Goal: Information Seeking & Learning: Learn about a topic

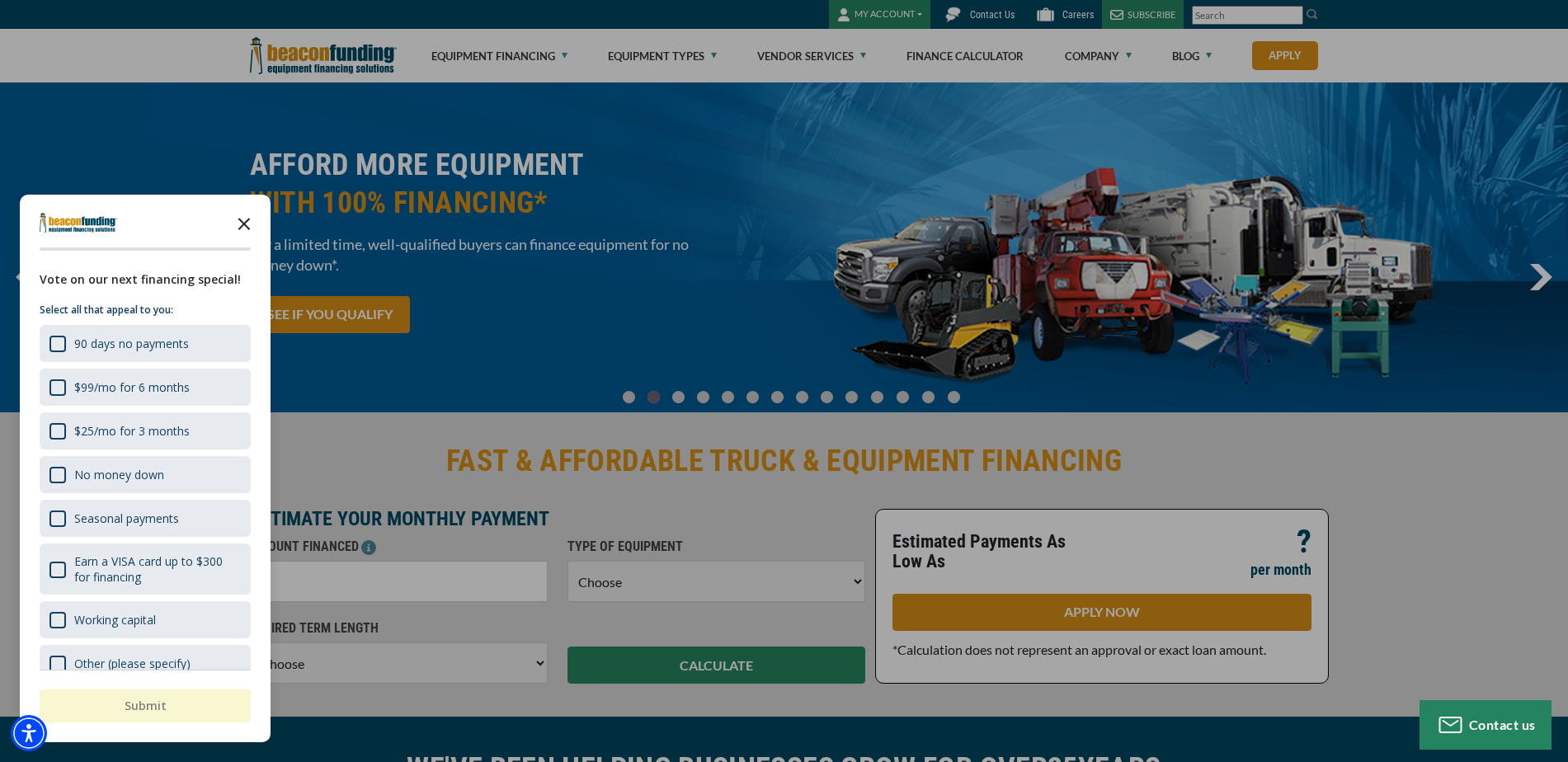
click at [248, 210] on icon "Close the survey" at bounding box center [244, 222] width 33 height 33
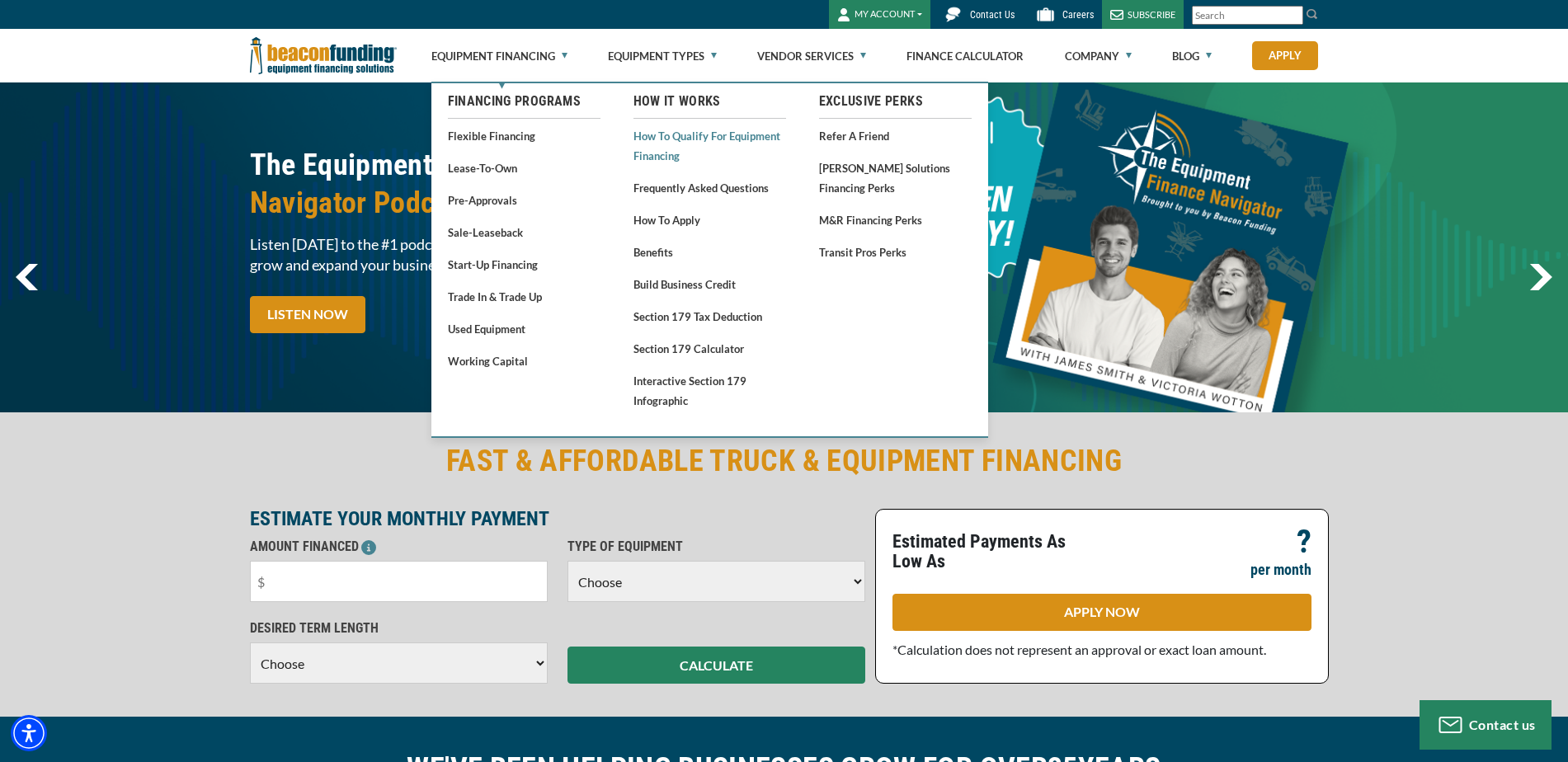
click at [660, 137] on link "How to Qualify for Equipment Financing" at bounding box center [709, 146] width 152 height 40
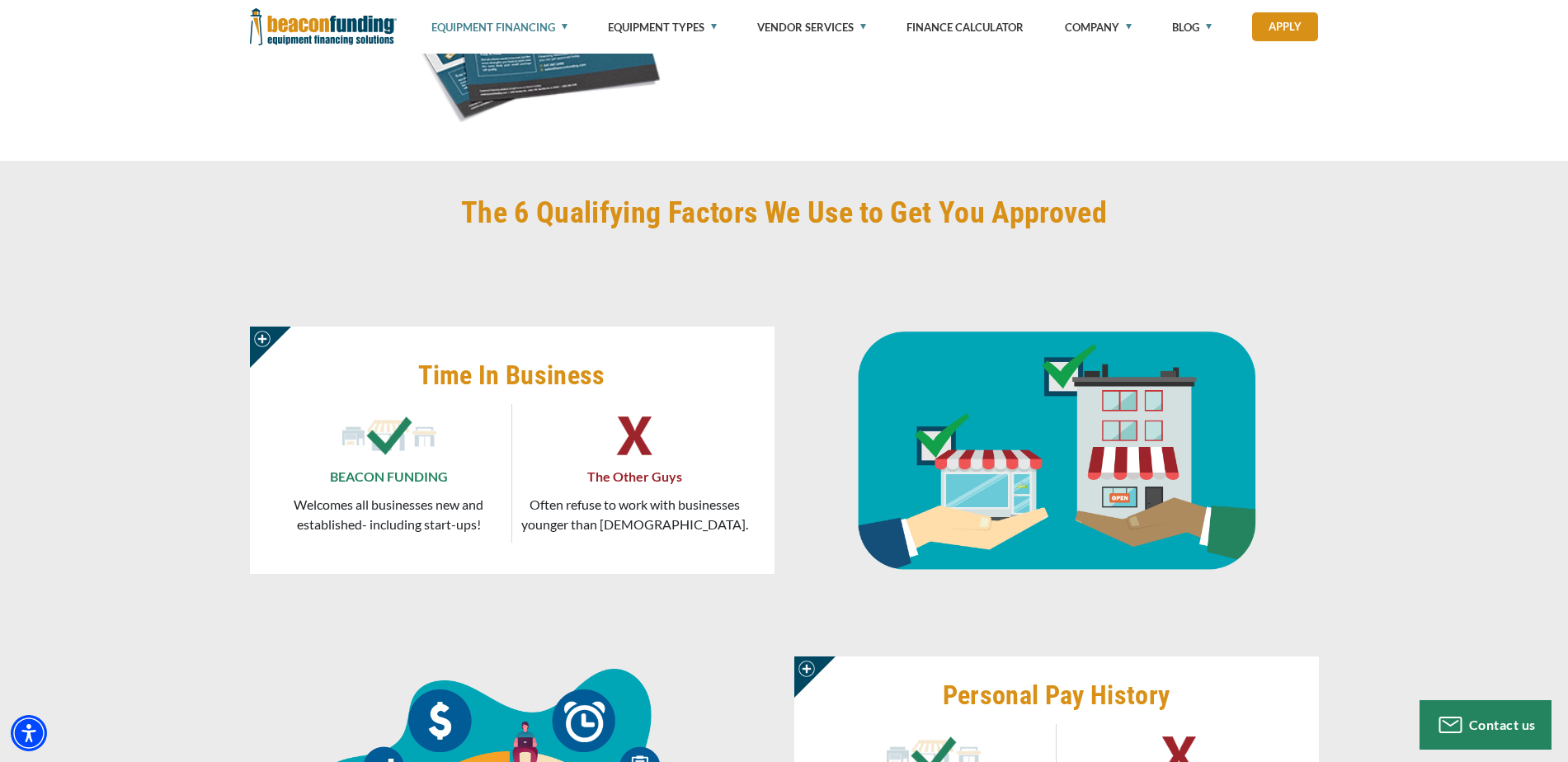
scroll to position [677, 0]
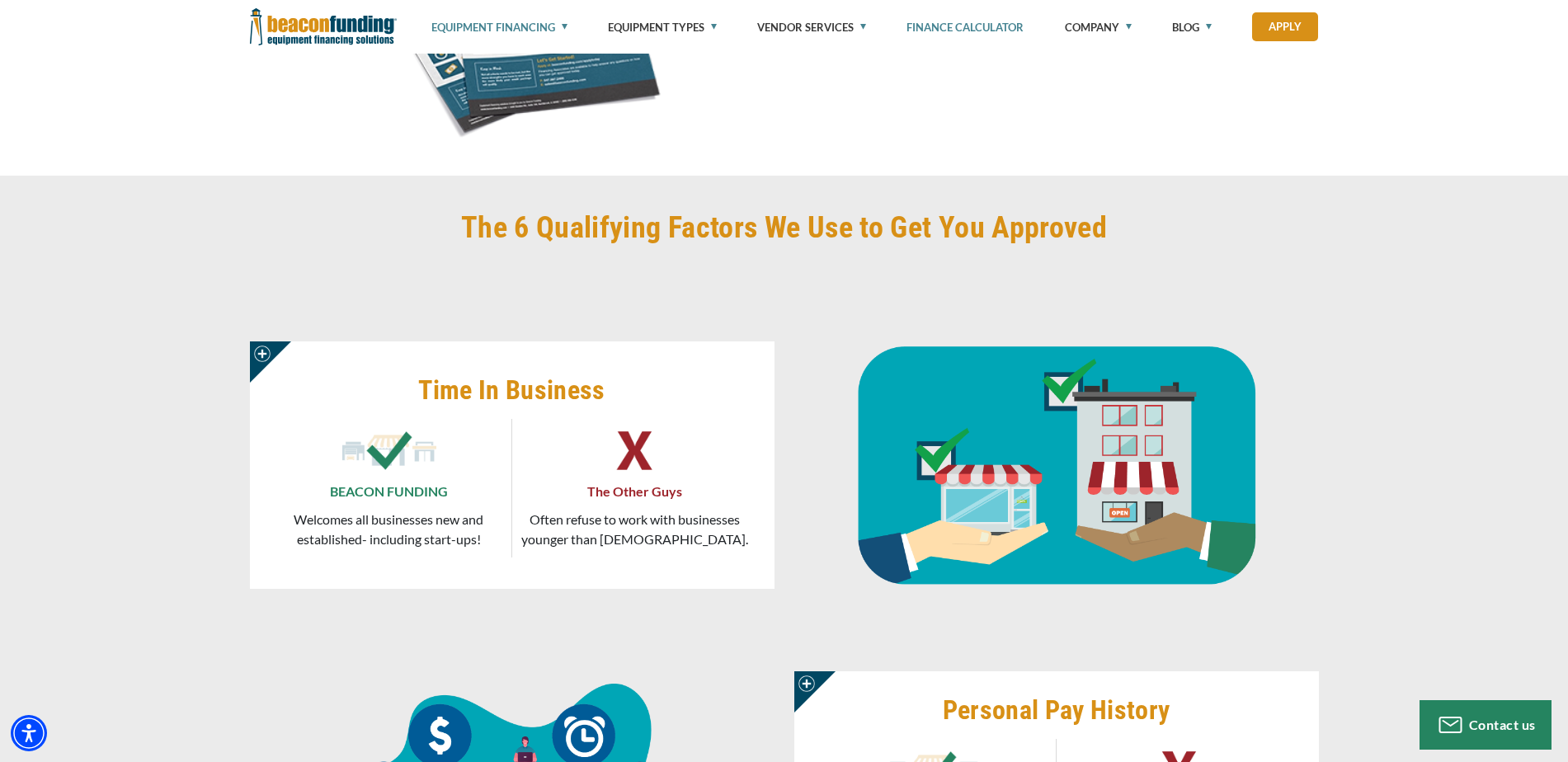
click at [973, 23] on link "Finance Calculator" at bounding box center [965, 27] width 117 height 55
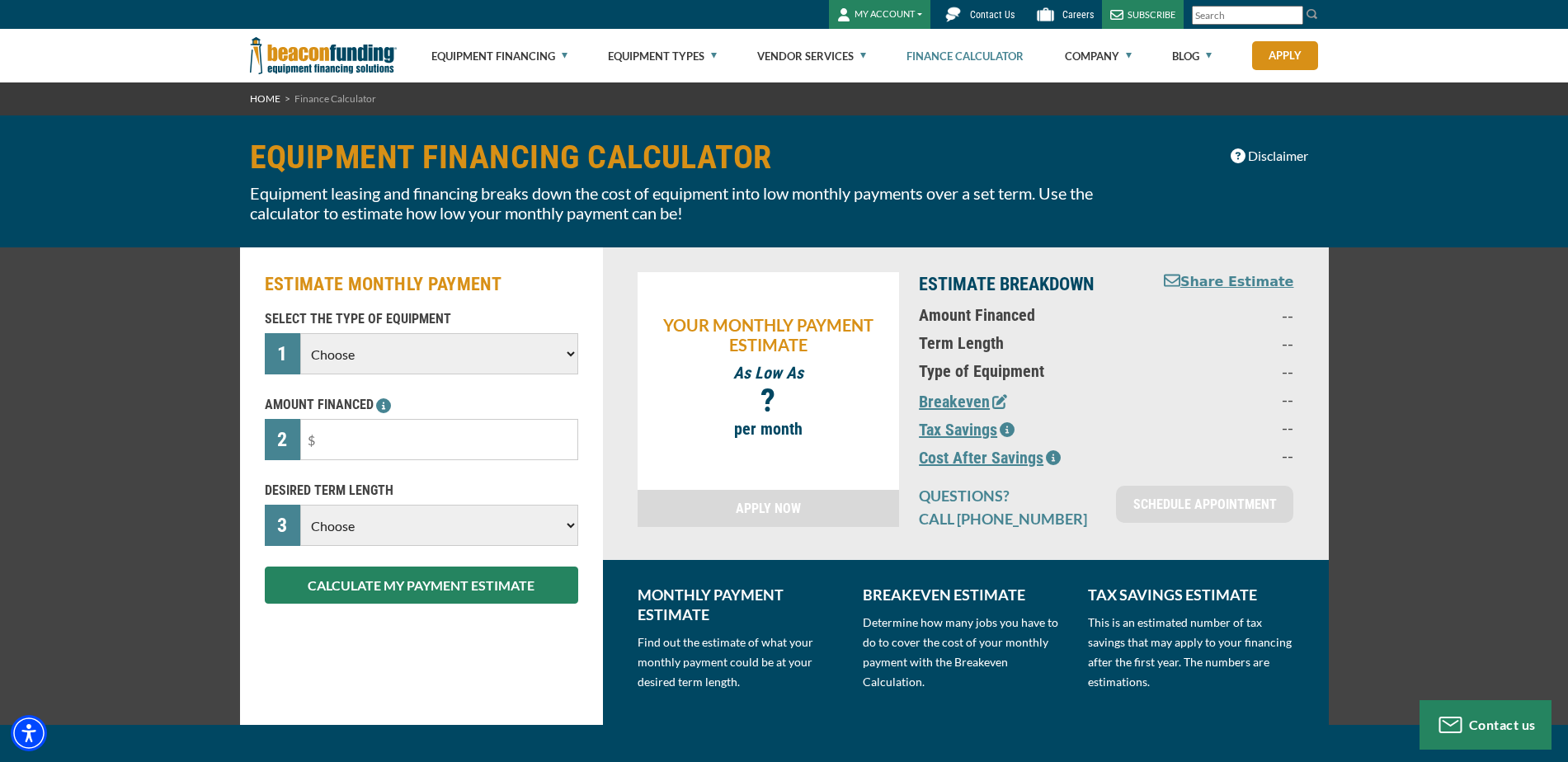
click at [486, 365] on select "Choose Backhoe Boom/Bucket Truck Chipper Commercial Mower Crane DTG/DTF Printin…" at bounding box center [439, 353] width 278 height 41
select select "5"
click at [300, 333] on select "Choose Backhoe Boom/Bucket Truck Chipper Commercial Mower Crane DTG/DTF Printin…" at bounding box center [439, 353] width 278 height 41
click at [471, 447] on input "text" at bounding box center [439, 439] width 278 height 41
click at [474, 447] on input "text" at bounding box center [439, 439] width 278 height 41
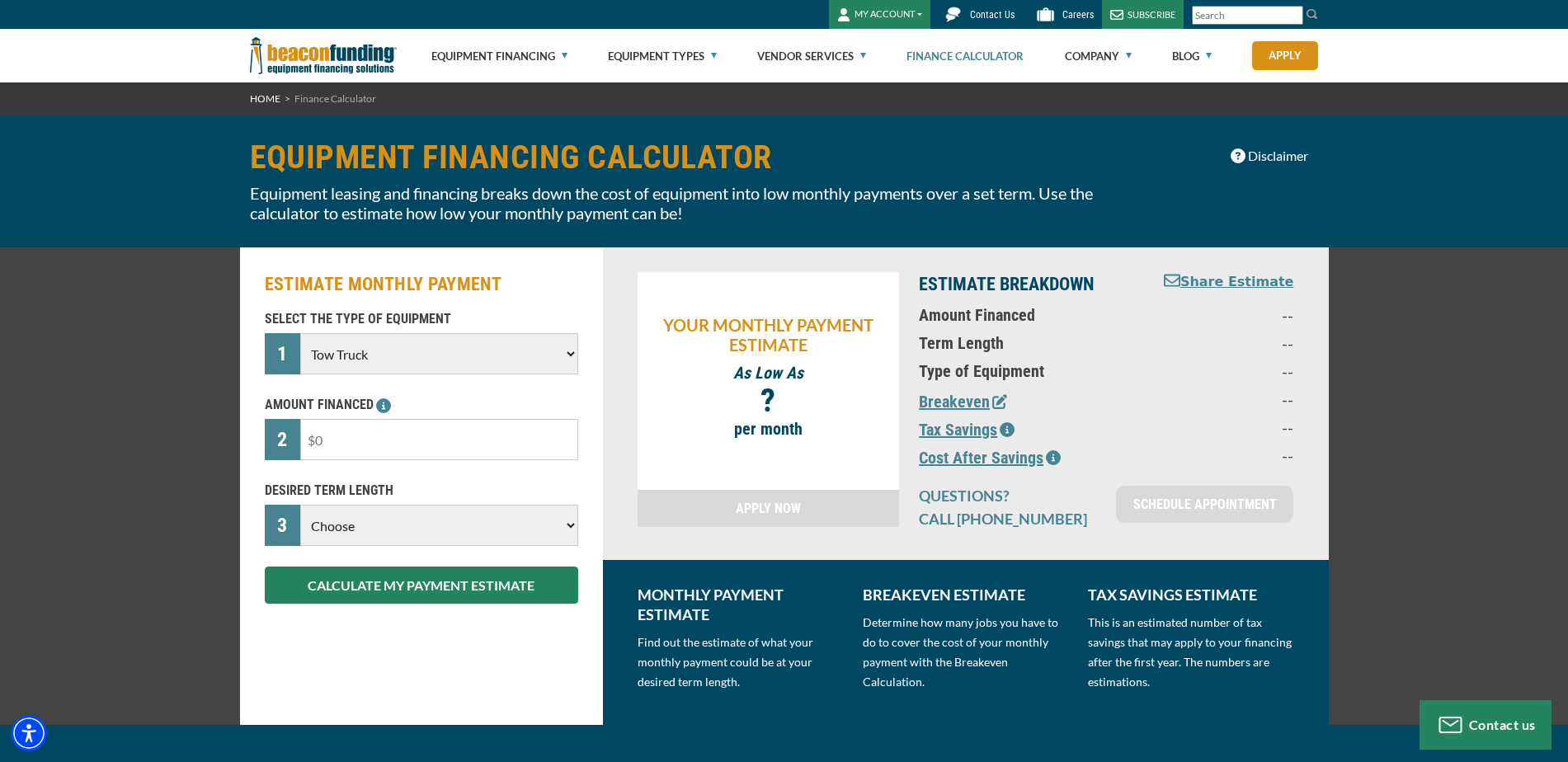
drag, startPoint x: 473, startPoint y: 447, endPoint x: 455, endPoint y: 445, distance: 18.1
click at [464, 448] on input "text" at bounding box center [439, 439] width 278 height 41
drag, startPoint x: 455, startPoint y: 445, endPoint x: 319, endPoint y: 434, distance: 136.4
click at [319, 434] on input "text" at bounding box center [439, 439] width 278 height 41
type input "$1"
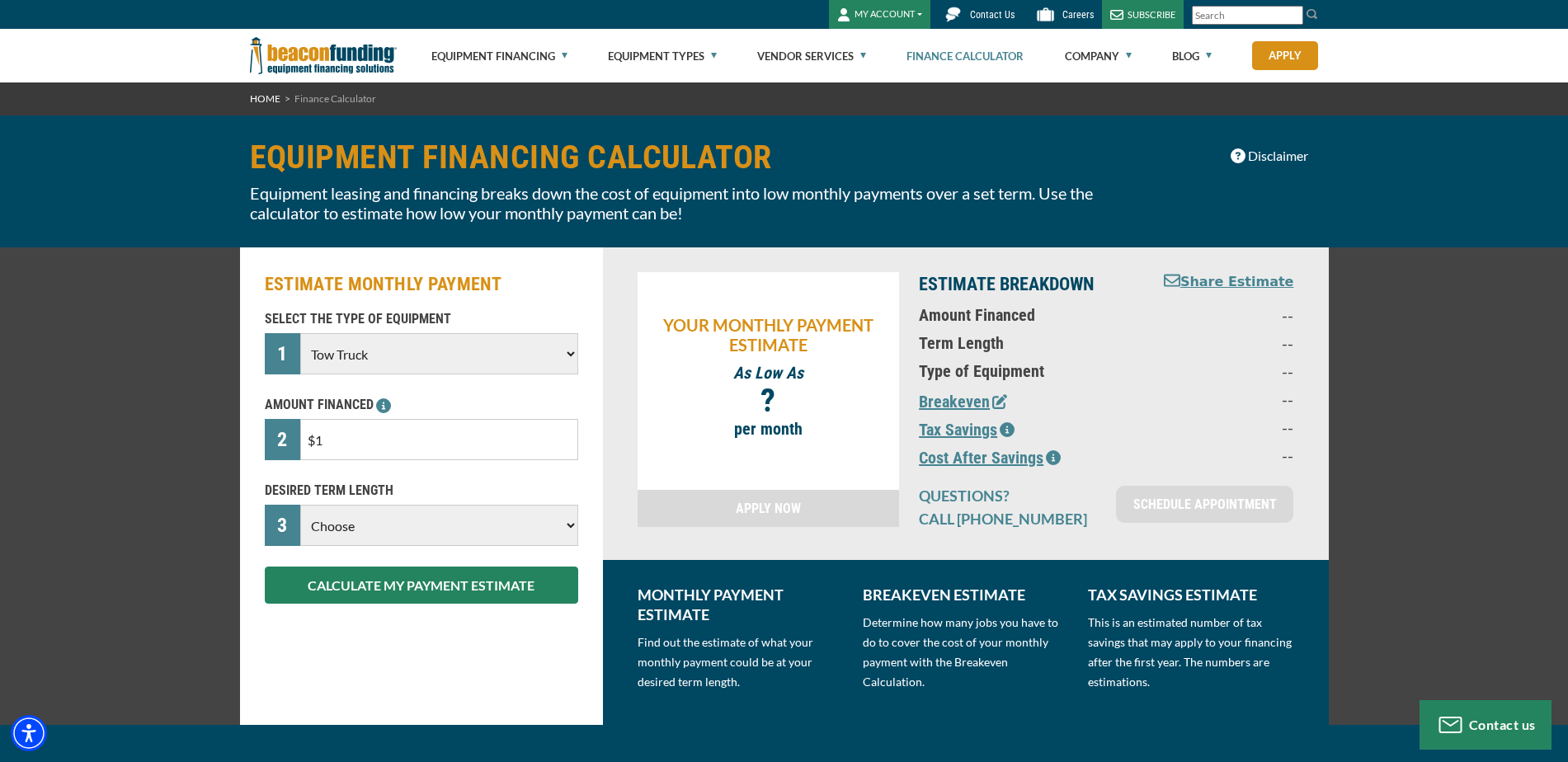
drag, startPoint x: 409, startPoint y: 441, endPoint x: 311, endPoint y: 422, distance: 99.8
click at [309, 420] on input "$1" at bounding box center [439, 439] width 278 height 41
type input "$0"
click at [501, 506] on select "Choose 36 Months 48 Months 60 Months" at bounding box center [439, 525] width 278 height 41
select select "60"
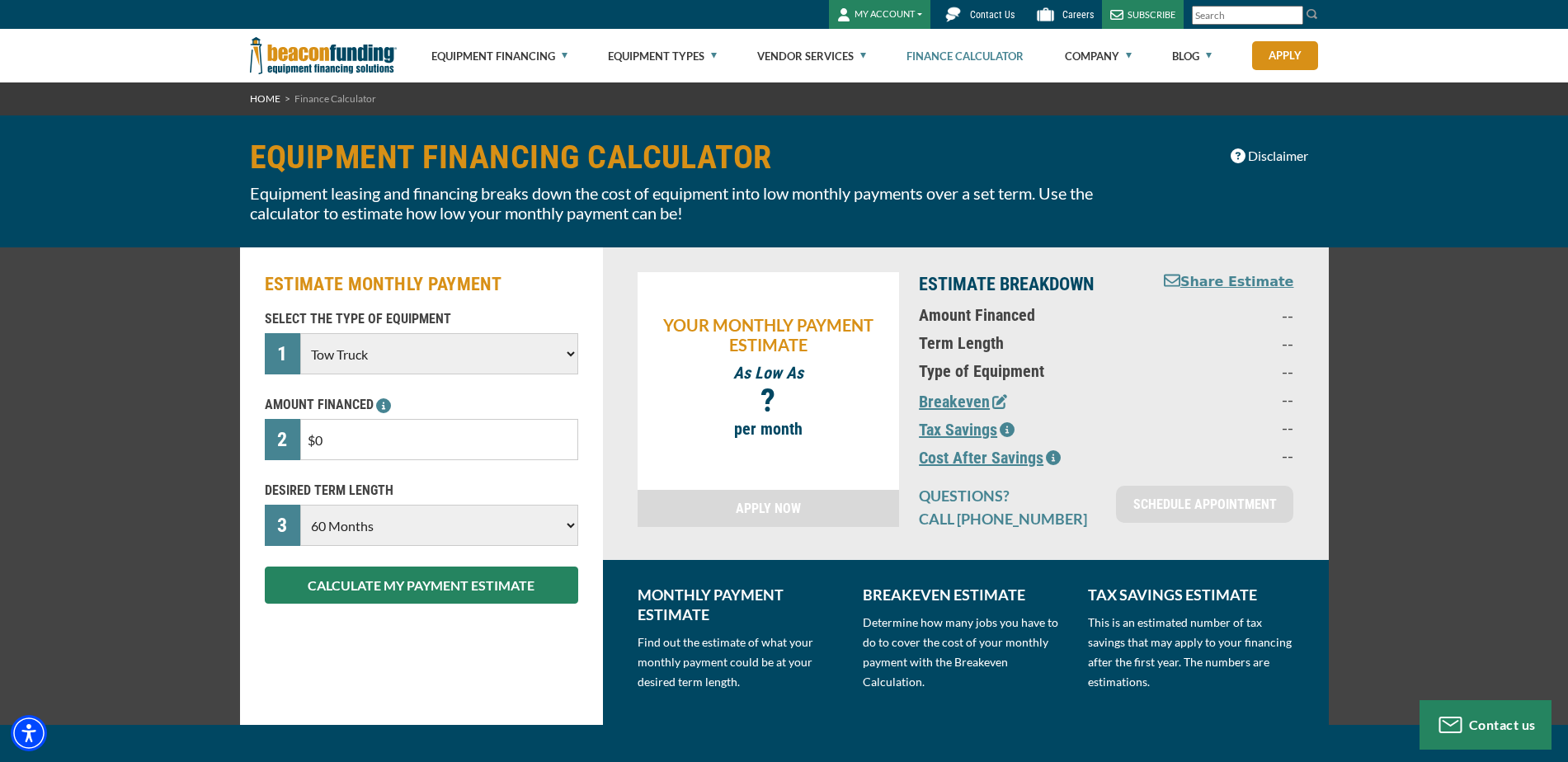
click at [300, 522] on select "Choose 36 Months 48 Months 60 Months" at bounding box center [439, 525] width 278 height 41
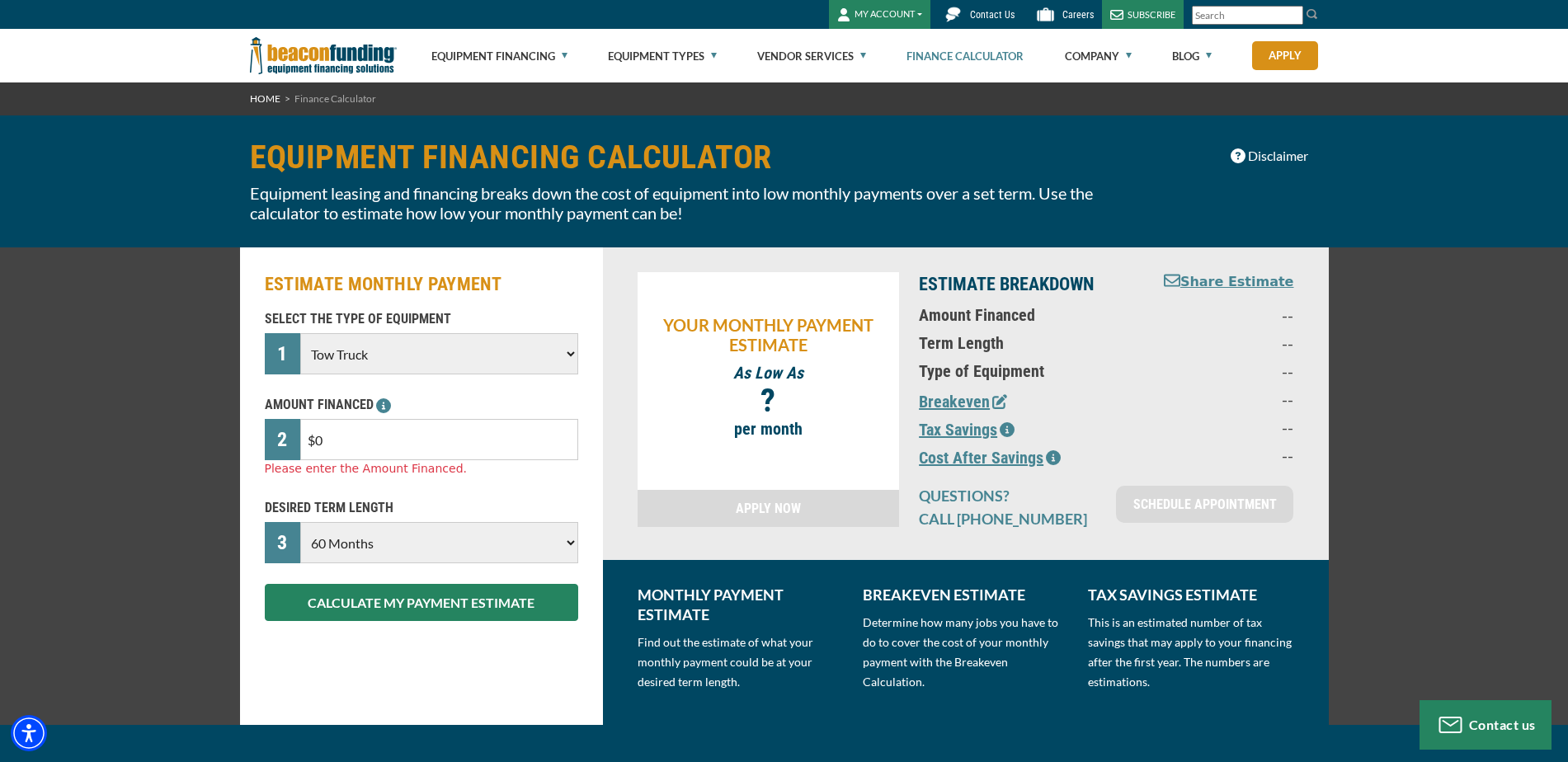
click at [377, 394] on div "SELECT THE TYPE OF EQUIPMENT 1 Choose Backhoe Boom/Bucket Truck Chipper Commerc…" at bounding box center [421, 465] width 333 height 312
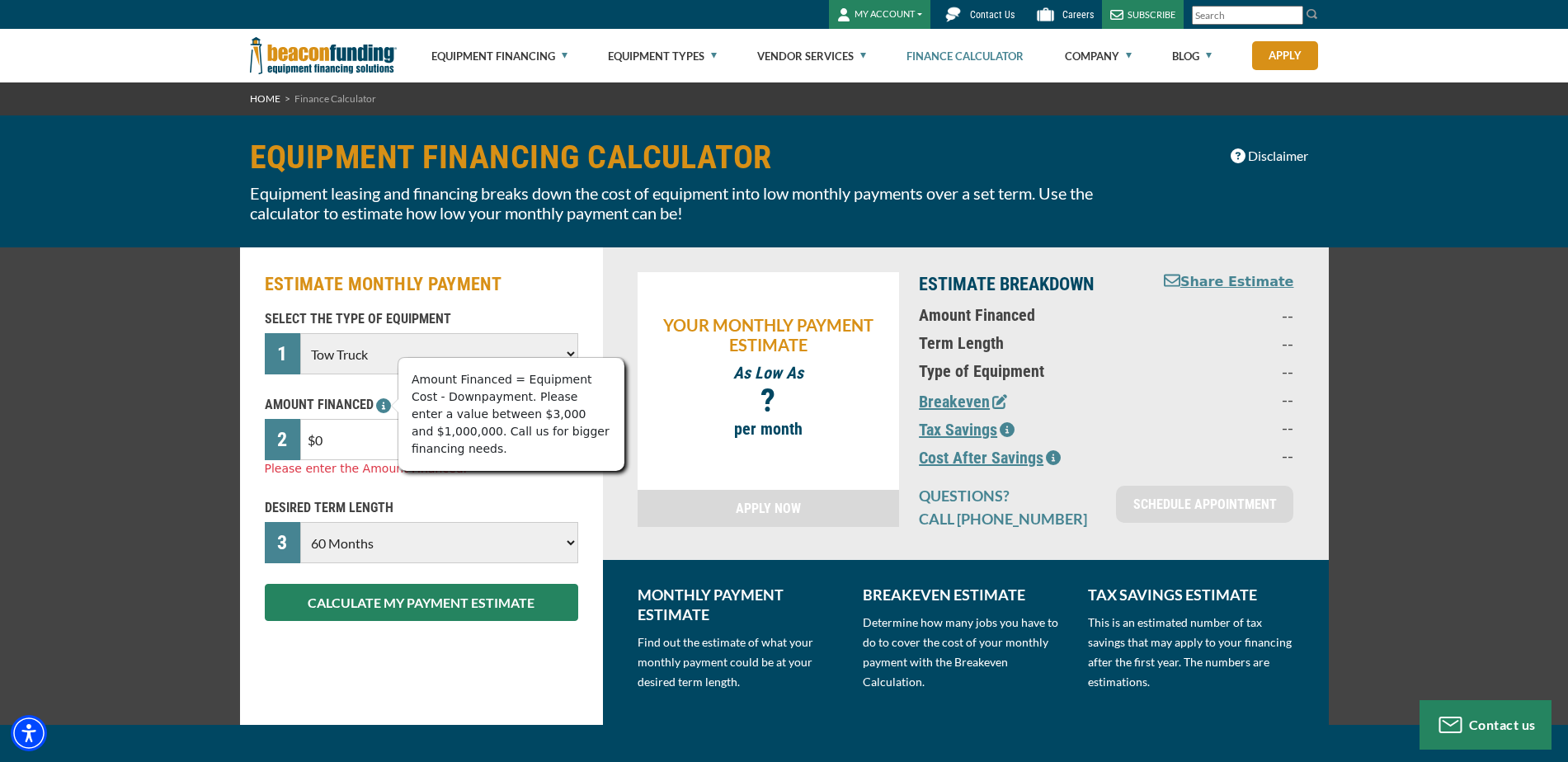
click at [386, 405] on icon at bounding box center [384, 406] width 15 height 15
click at [406, 473] on div "Please enter the Amount Financed." at bounding box center [421, 468] width 314 height 18
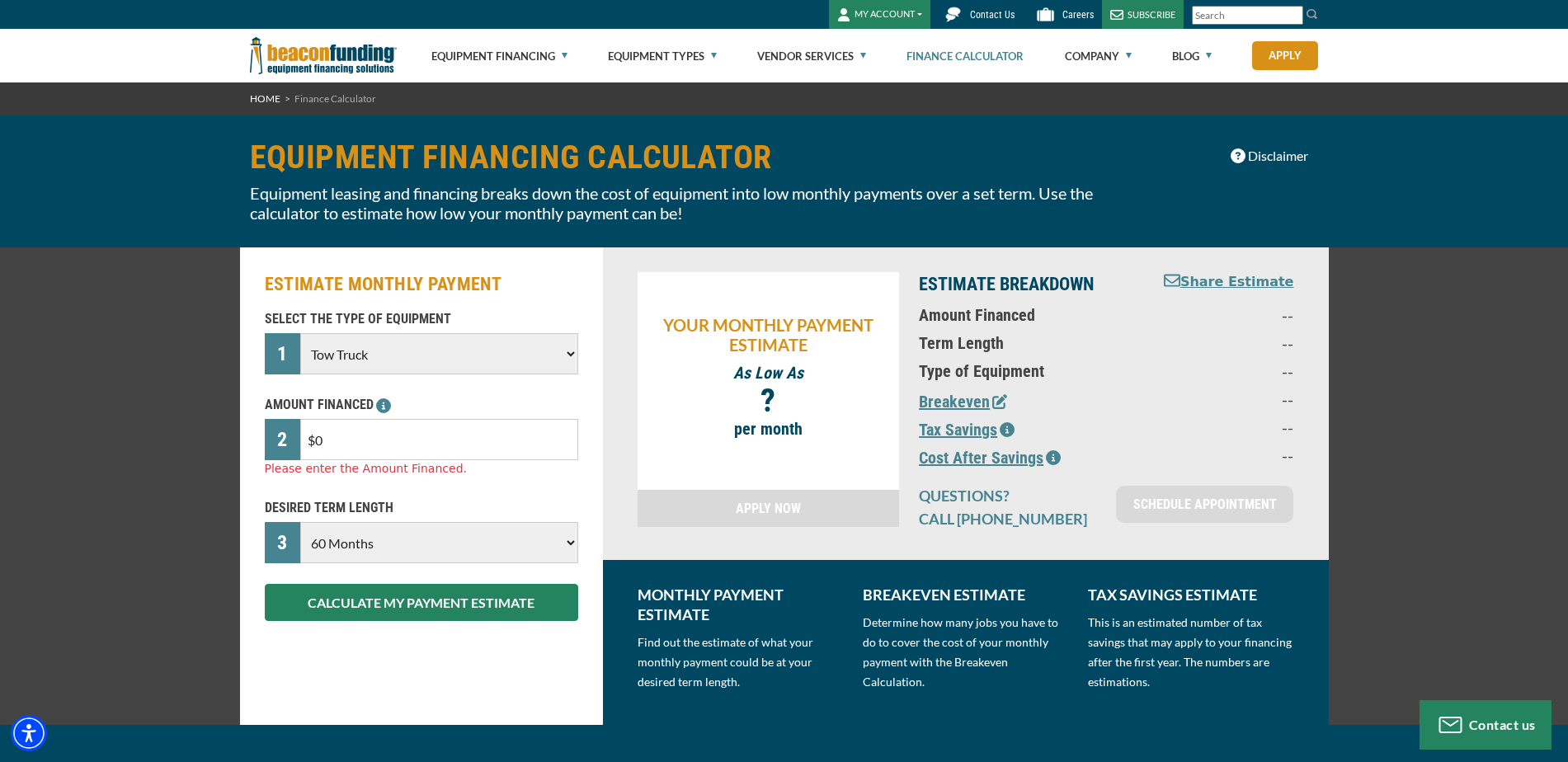
drag, startPoint x: 400, startPoint y: 432, endPoint x: 305, endPoint y: 433, distance: 95.0
click at [313, 426] on input "$0" at bounding box center [439, 439] width 278 height 41
drag, startPoint x: 299, startPoint y: 437, endPoint x: 311, endPoint y: 438, distance: 12.0
click at [299, 437] on div "2" at bounding box center [283, 439] width 36 height 41
click at [337, 443] on input "$0" at bounding box center [439, 439] width 278 height 41
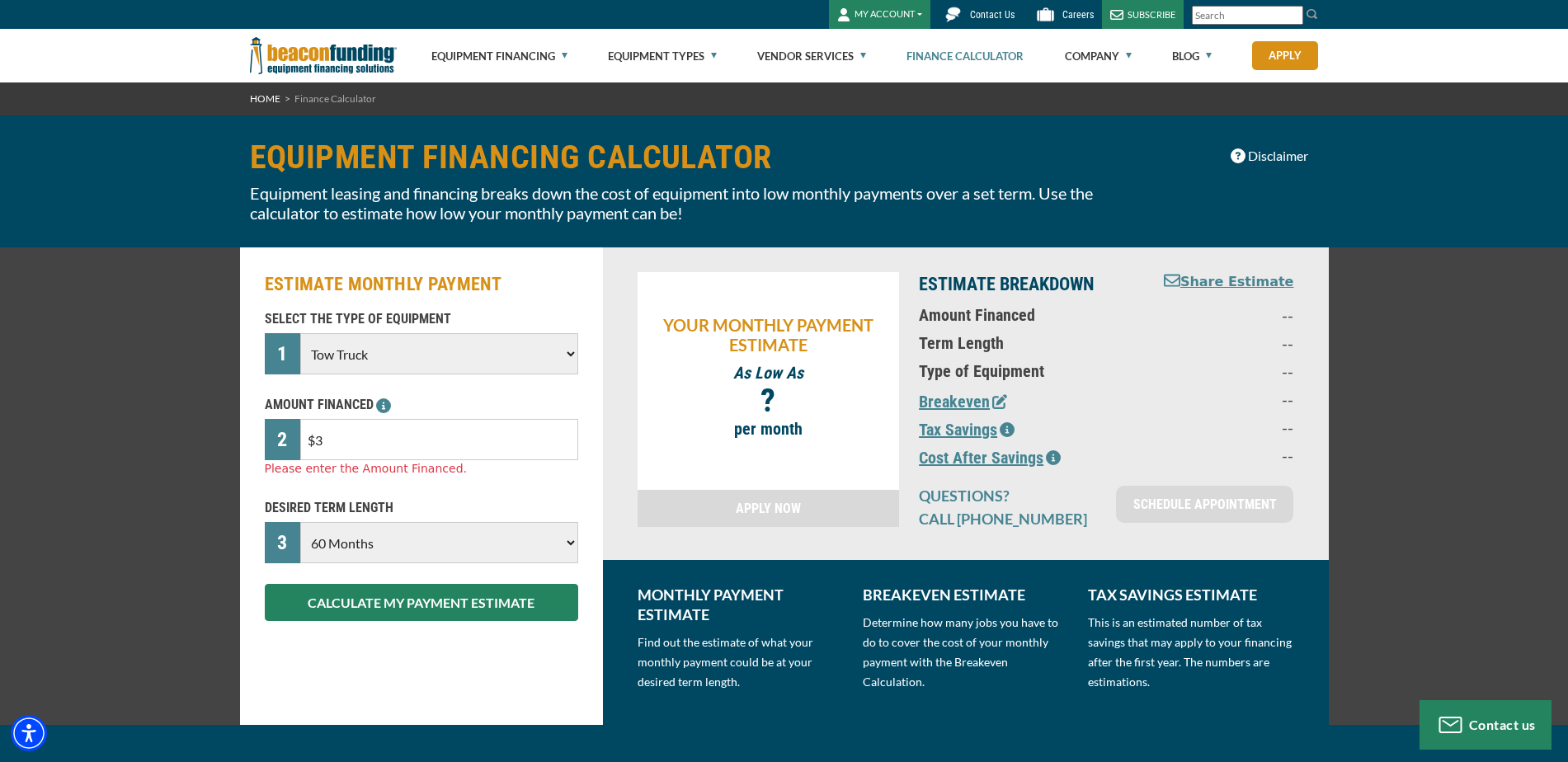
type input "$5"
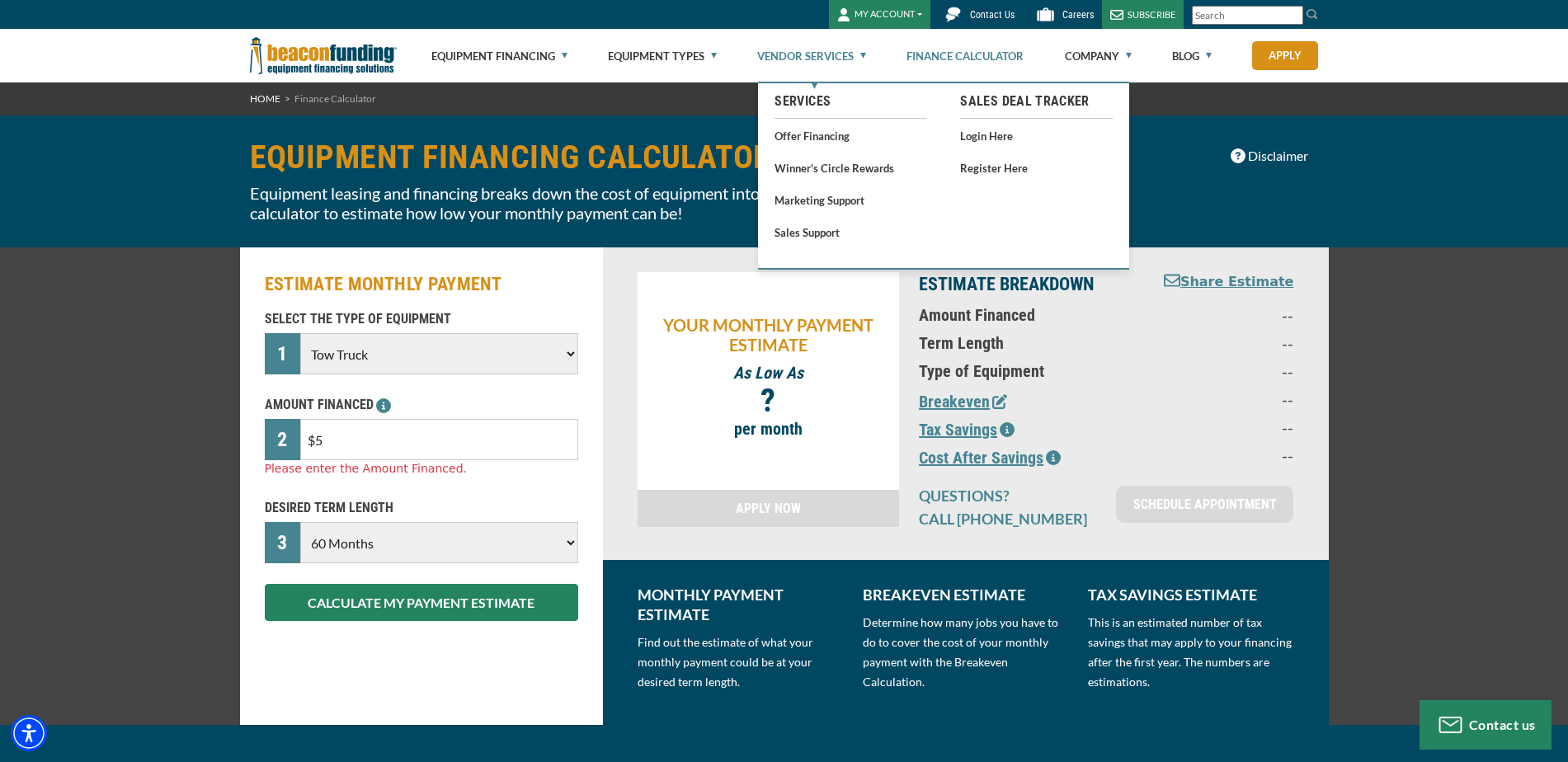
click at [824, 55] on link "Vendor Services" at bounding box center [811, 56] width 109 height 53
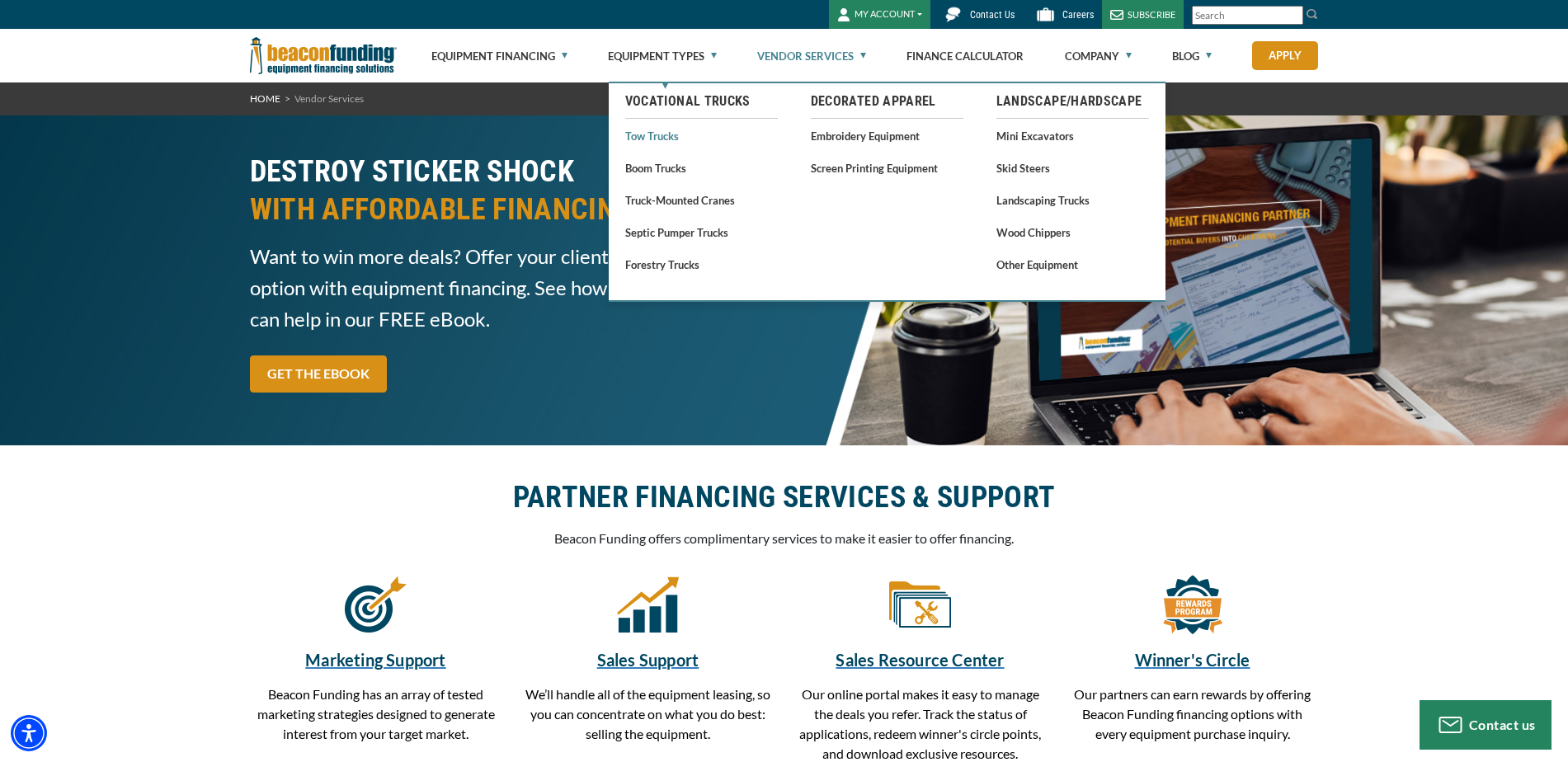
click at [665, 129] on link "Tow Trucks" at bounding box center [701, 135] width 152 height 21
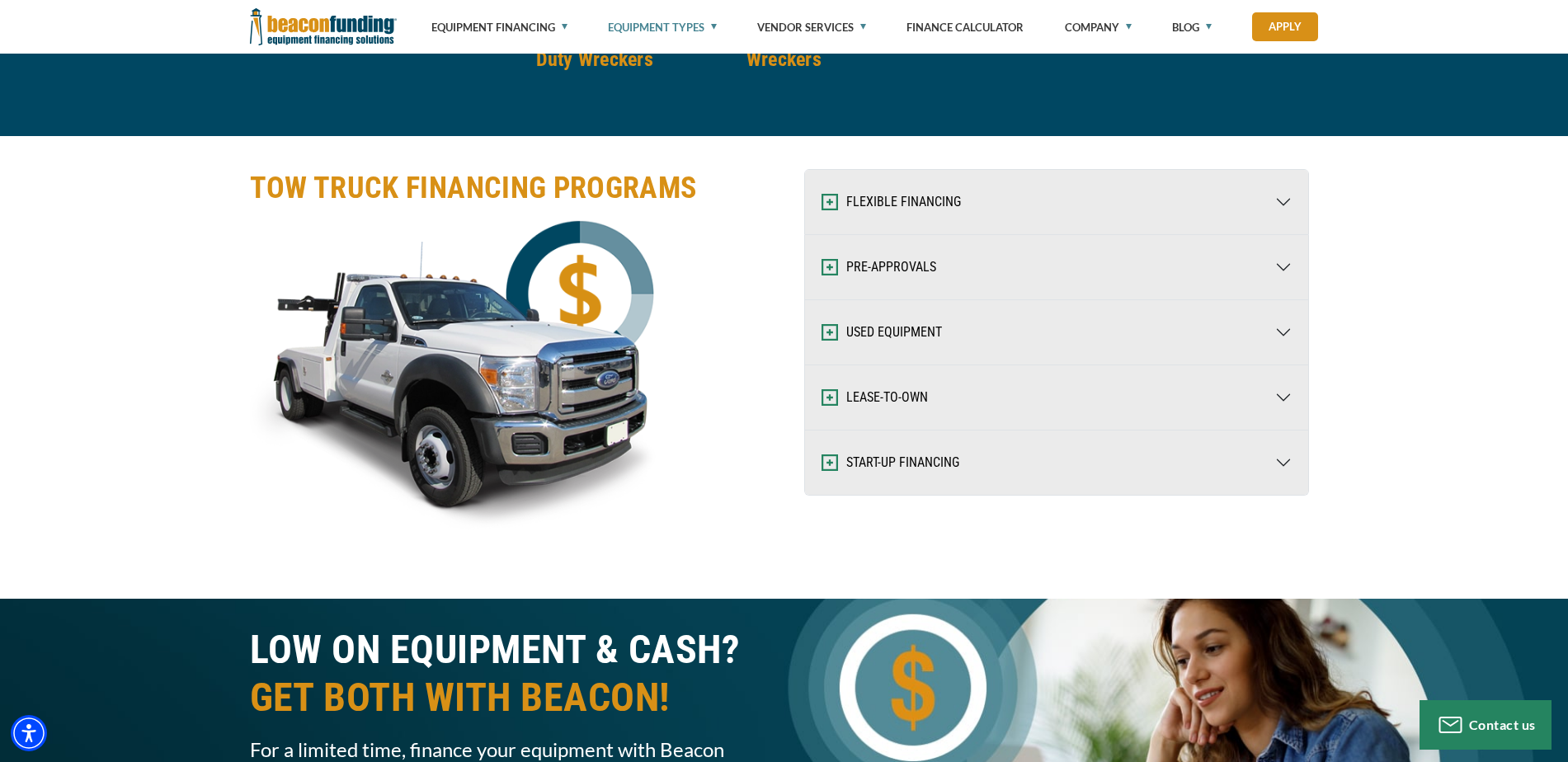
scroll to position [2557, 0]
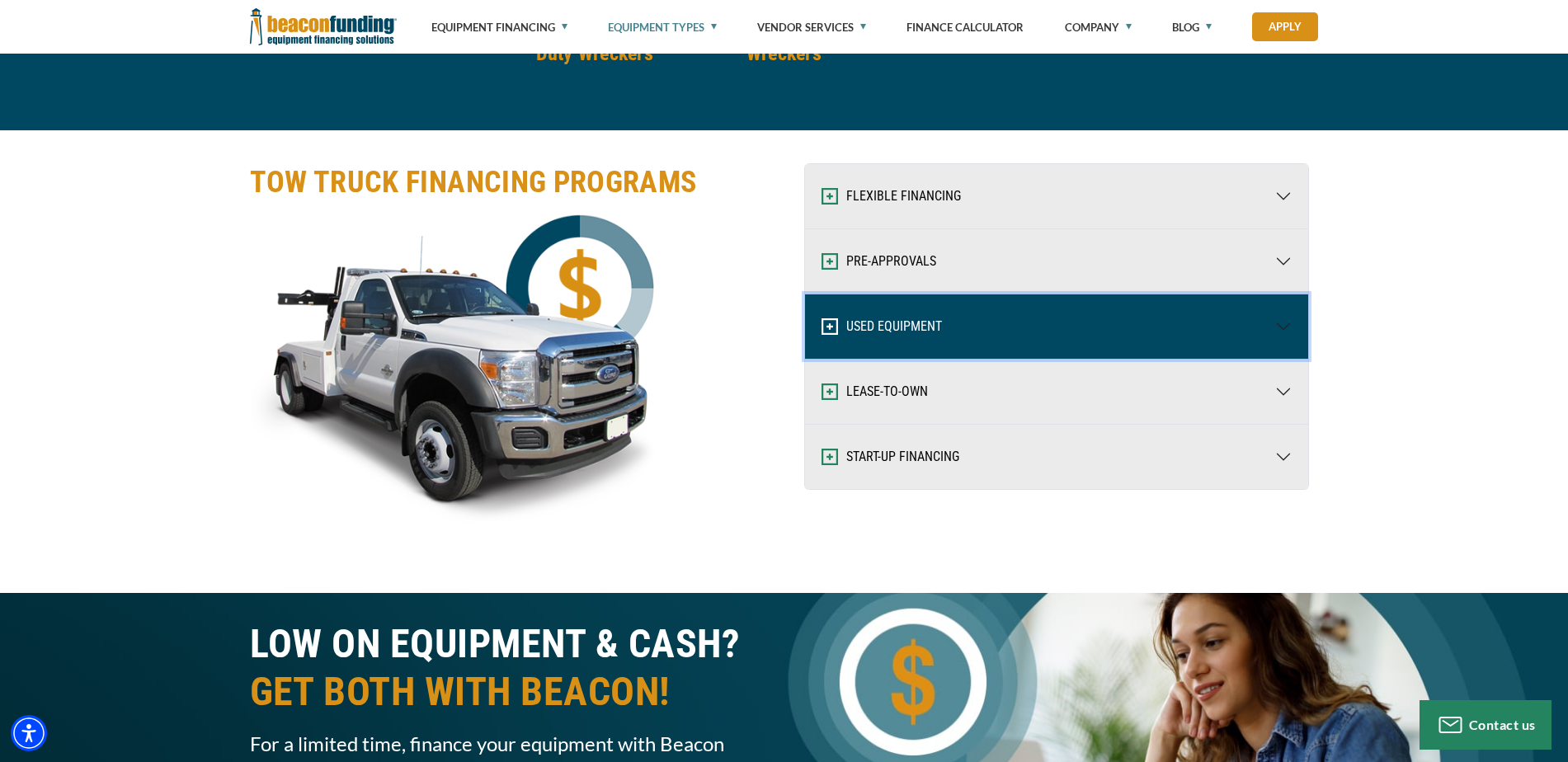
click at [1284, 325] on button "USED EQUIPMENT" at bounding box center [1057, 326] width 503 height 64
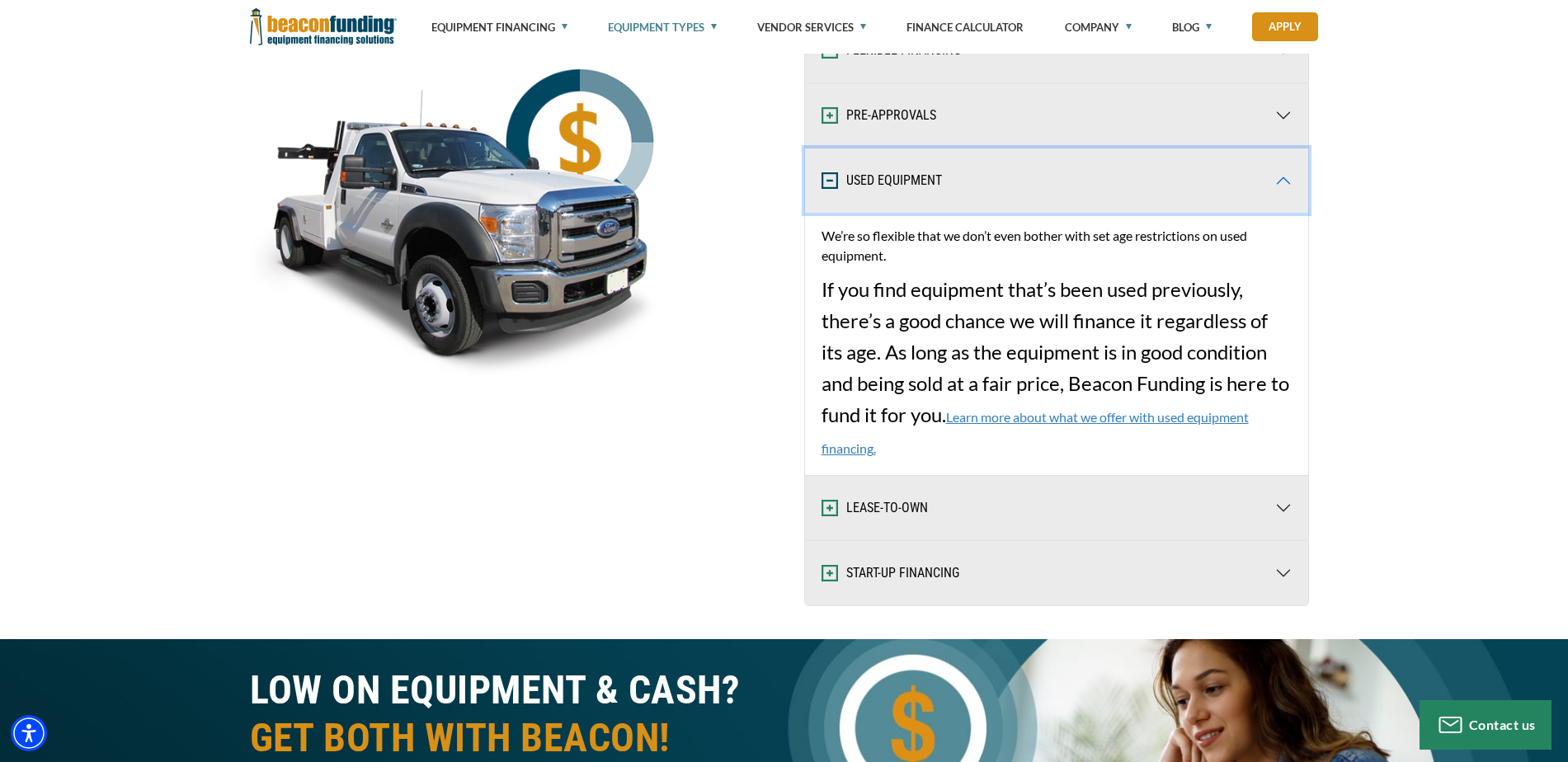
scroll to position [2722, 0]
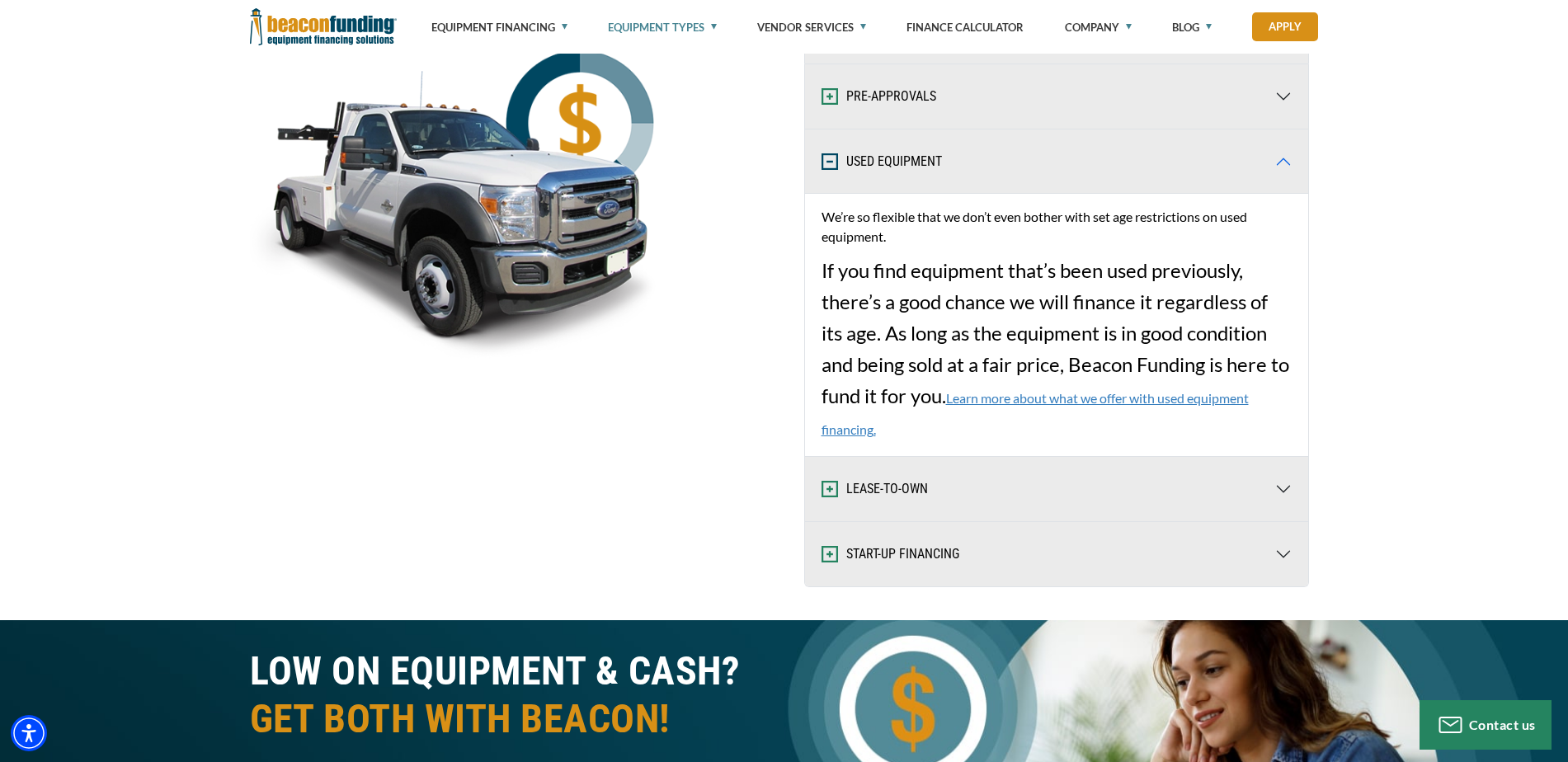
click at [1067, 392] on link "Learn more about what we offer with used equipment financing." at bounding box center [1036, 414] width 427 height 47
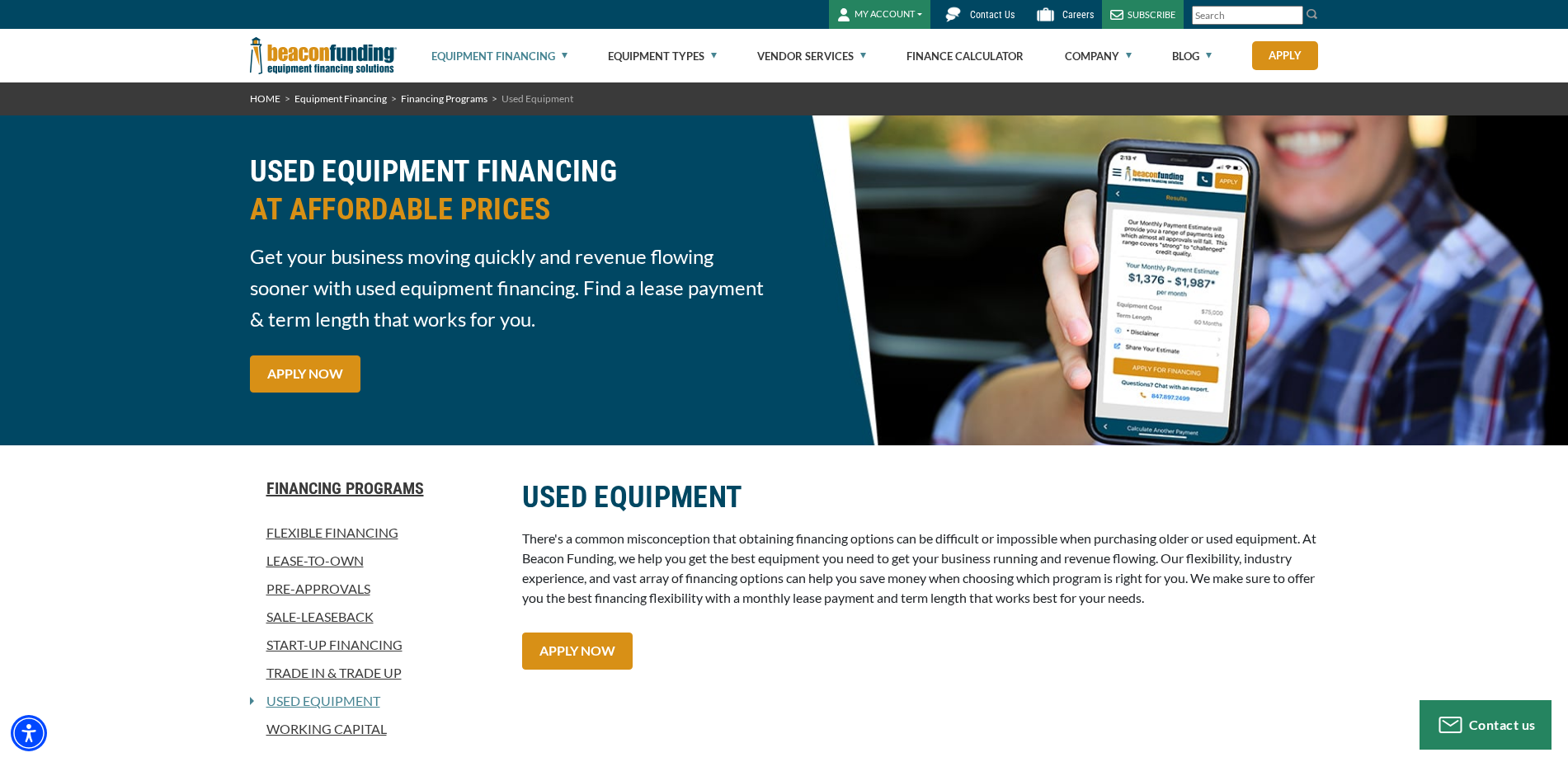
drag, startPoint x: 480, startPoint y: 354, endPoint x: 465, endPoint y: 126, distance: 228.5
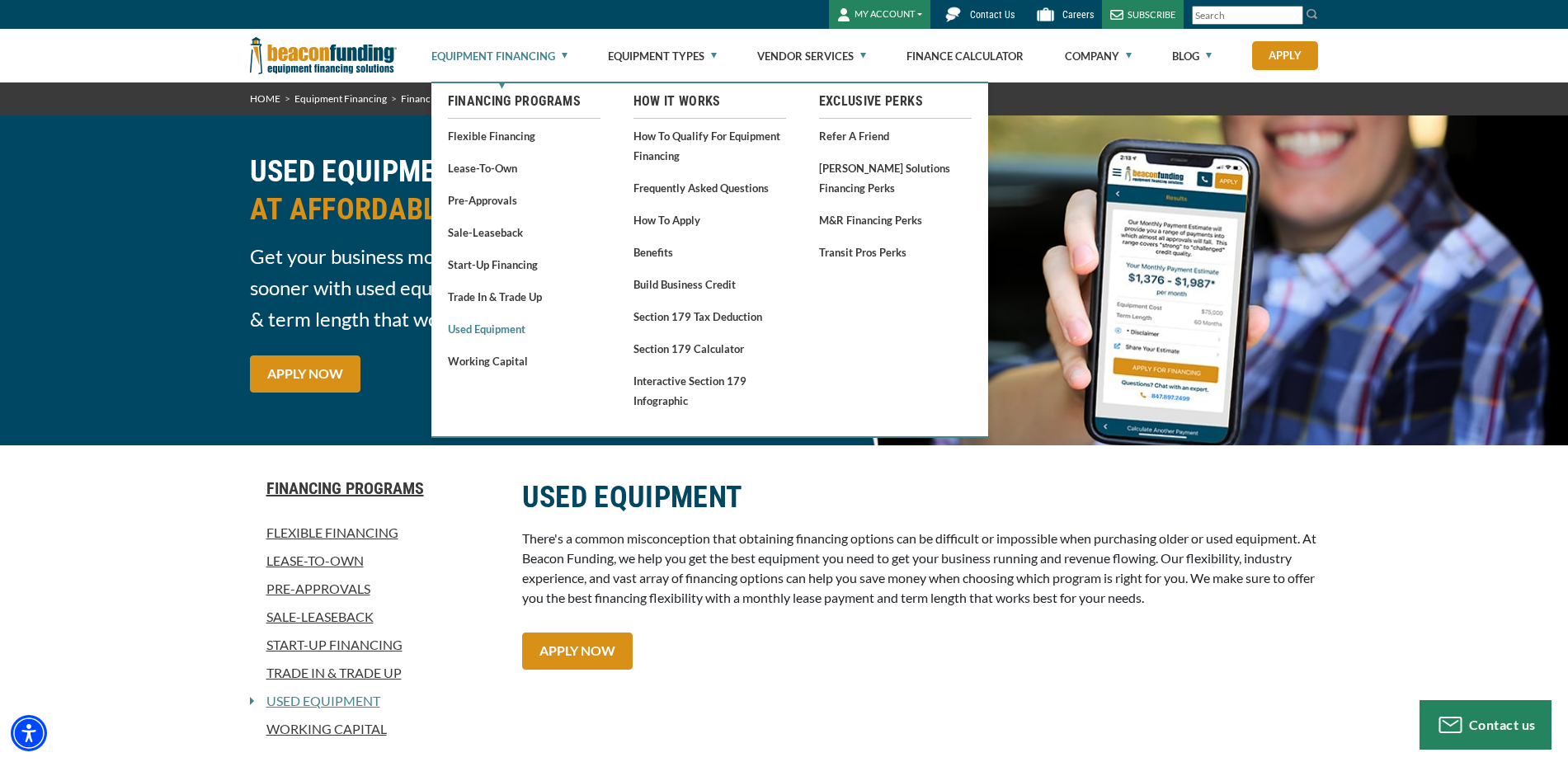
click at [479, 328] on link "Used Equipment" at bounding box center [524, 329] width 152 height 21
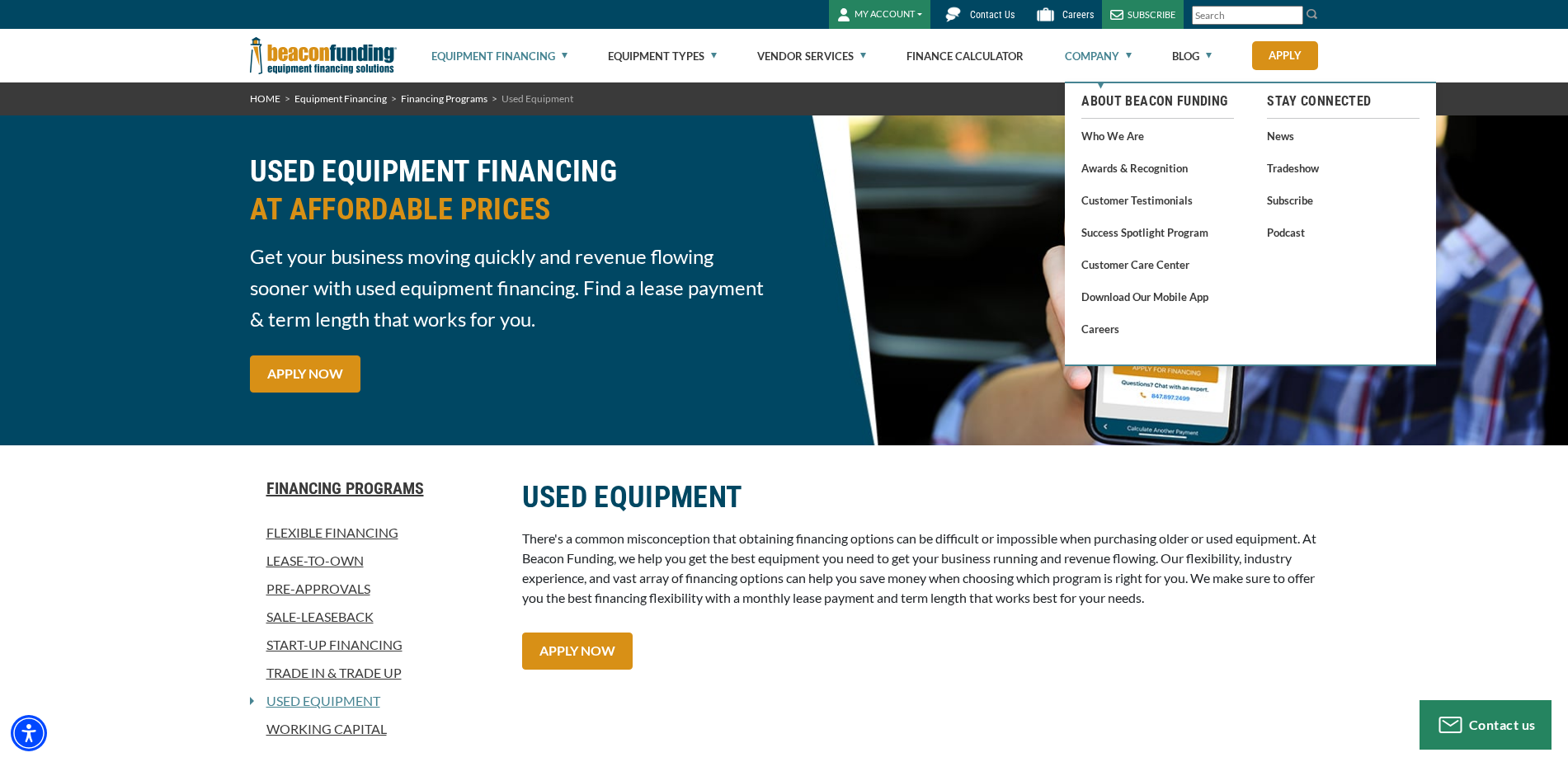
click at [1105, 57] on link "Company" at bounding box center [1098, 56] width 66 height 53
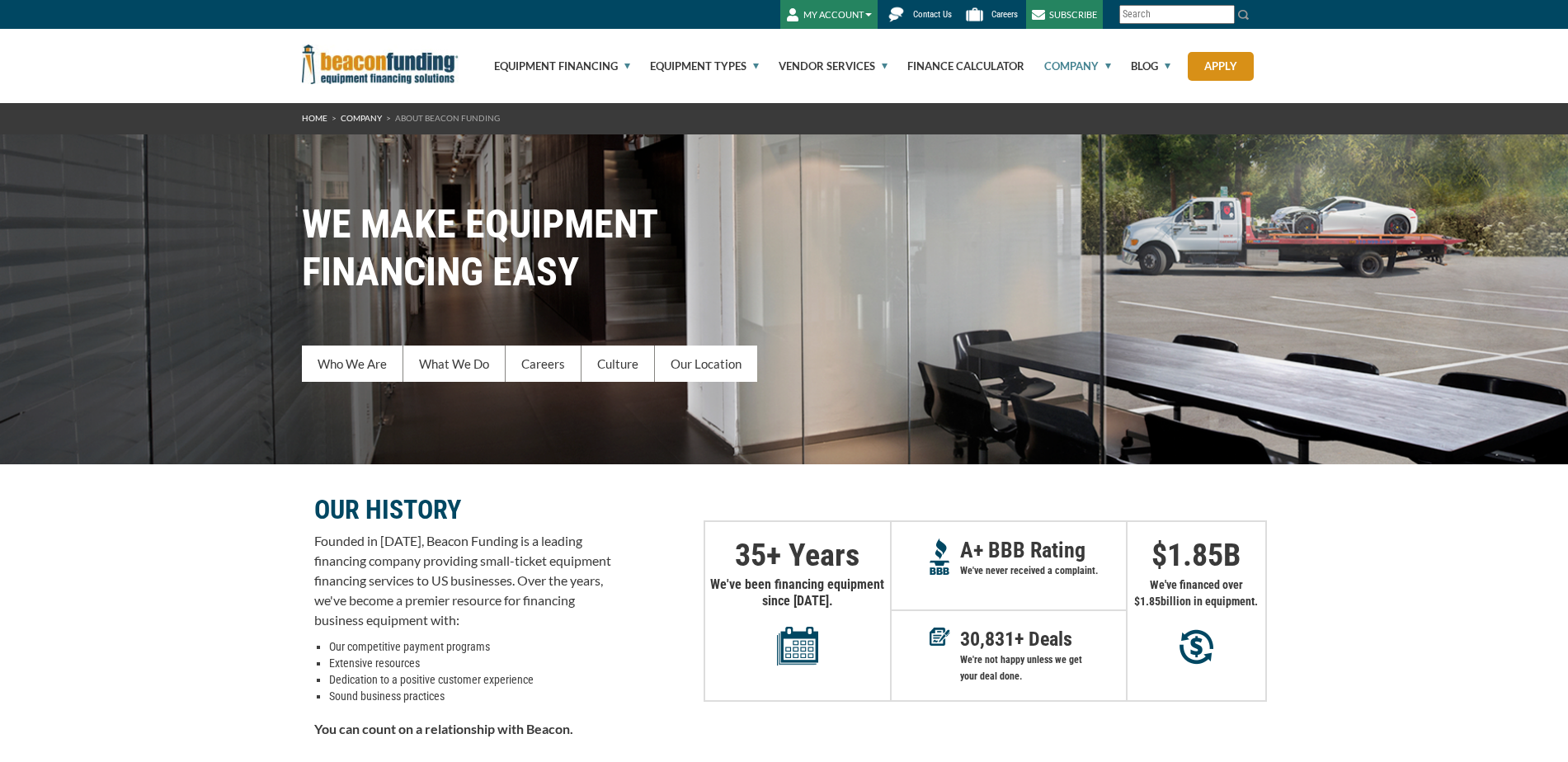
click at [1100, 64] on link "Company" at bounding box center [1068, 66] width 86 height 74
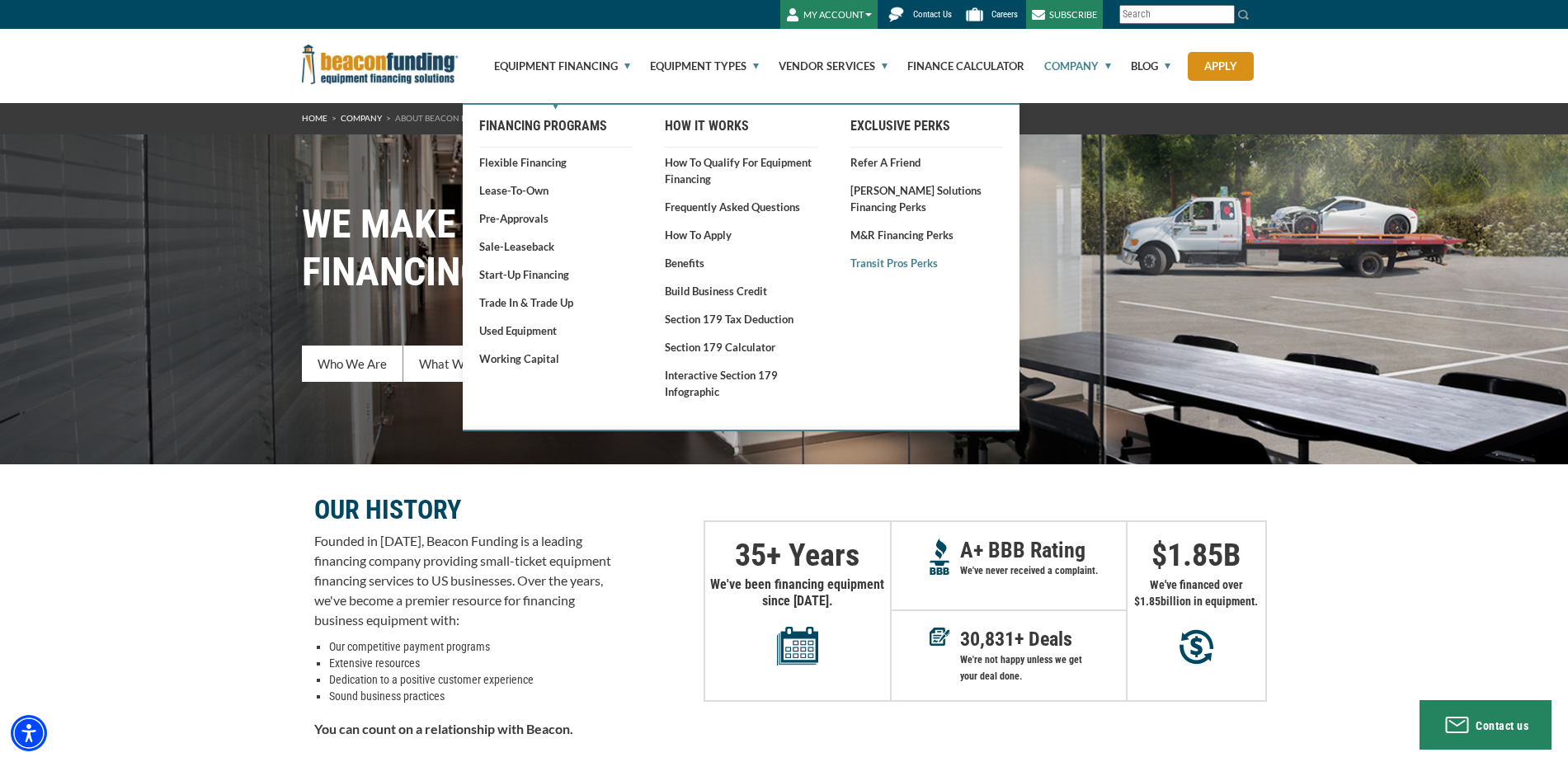
click at [869, 260] on link "Transit Pros Perks" at bounding box center [926, 263] width 152 height 17
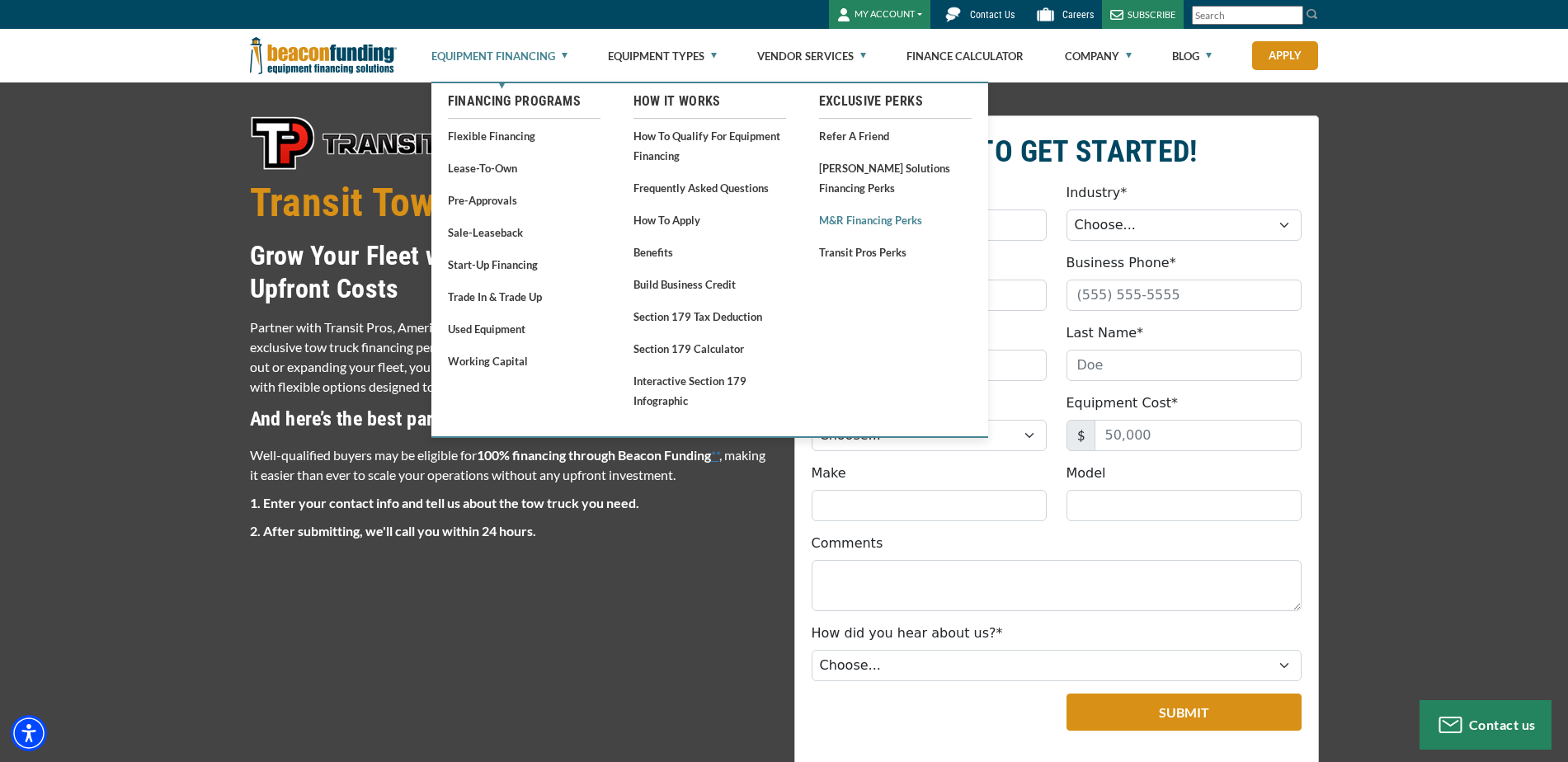
click at [897, 222] on link "M&R Financing Perks" at bounding box center [895, 220] width 152 height 21
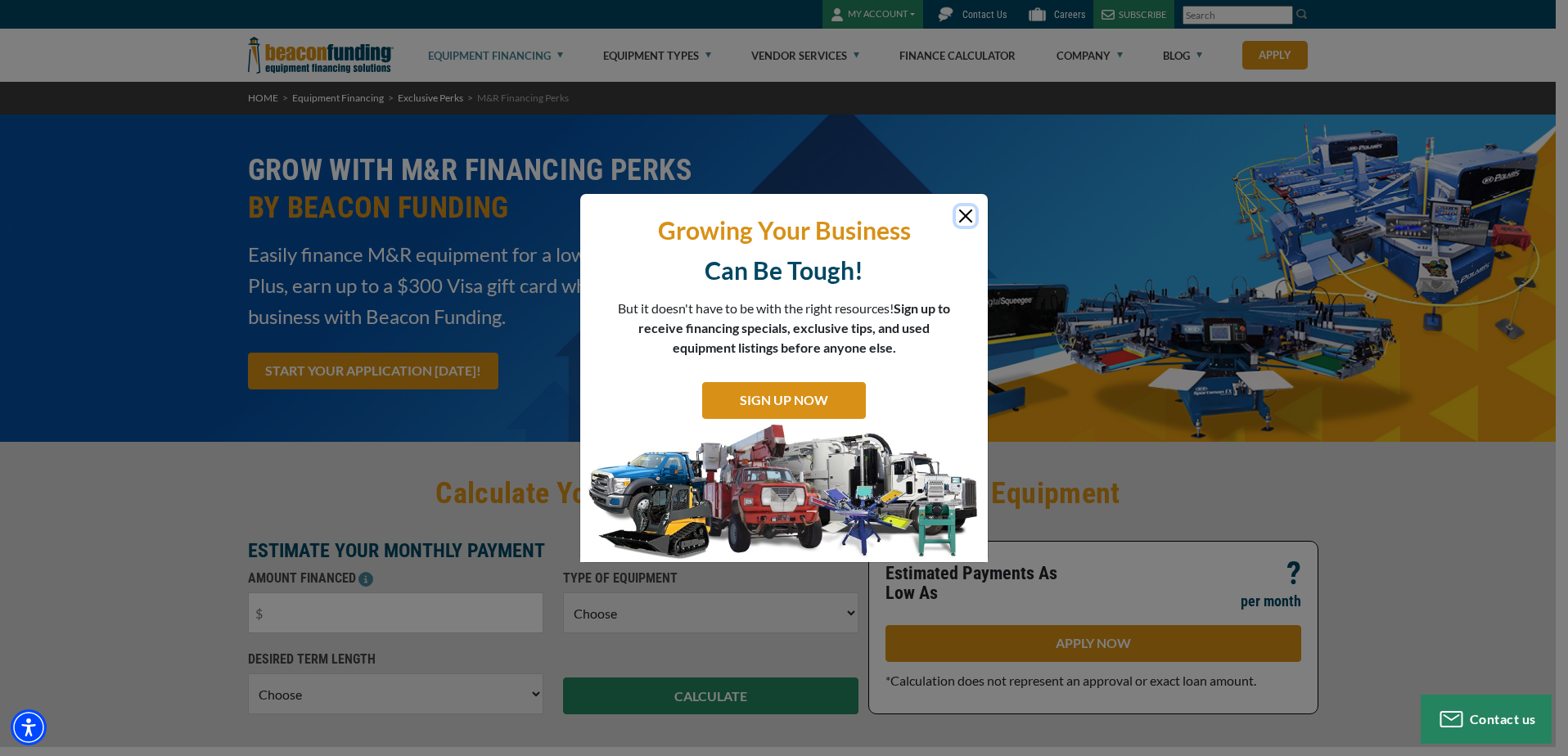
click at [970, 215] on button "Close" at bounding box center [966, 216] width 20 height 20
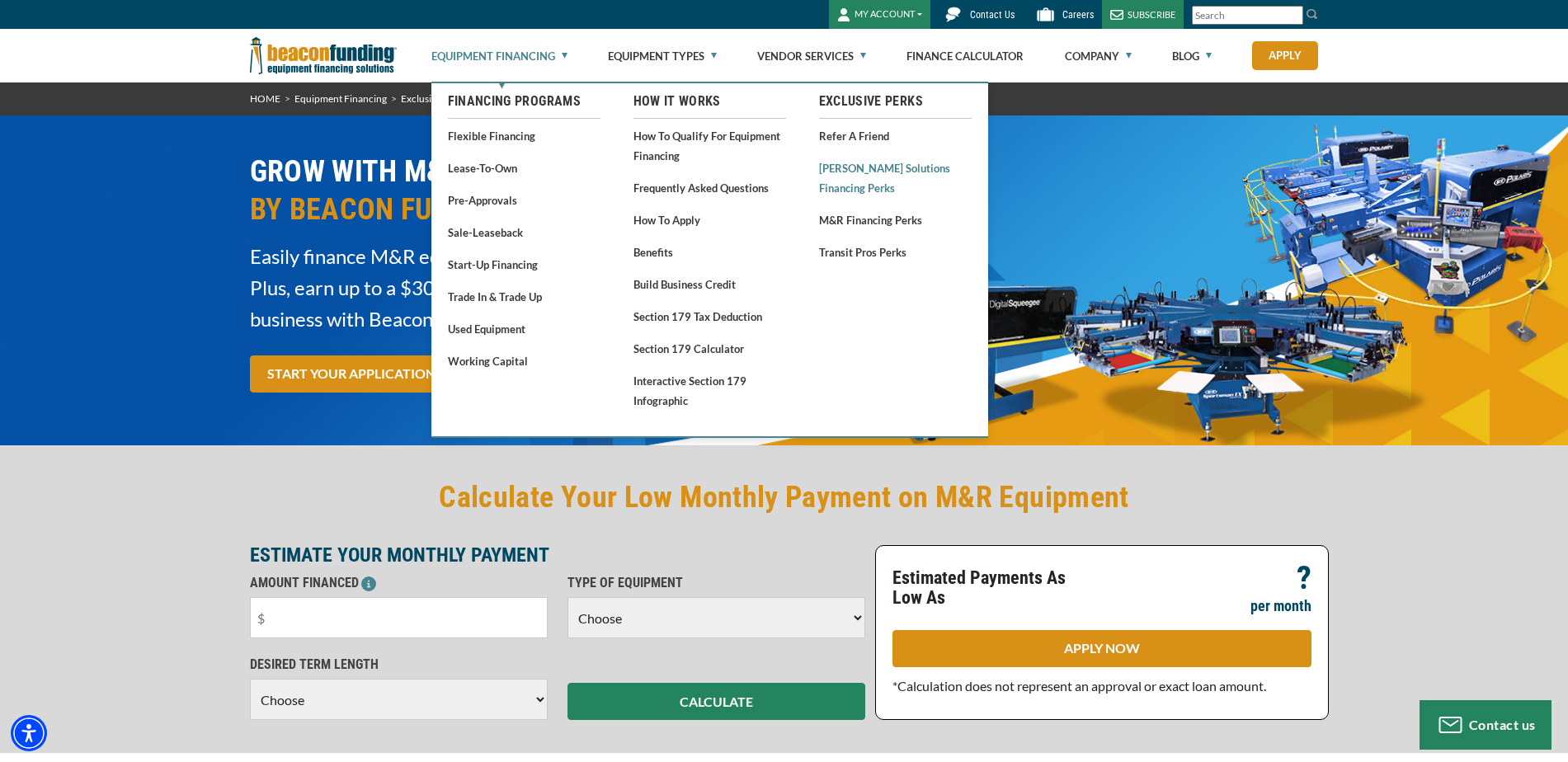
click at [847, 171] on link "[PERSON_NAME] Solutions Financing Perks" at bounding box center [895, 177] width 152 height 40
